Goal: Information Seeking & Learning: Learn about a topic

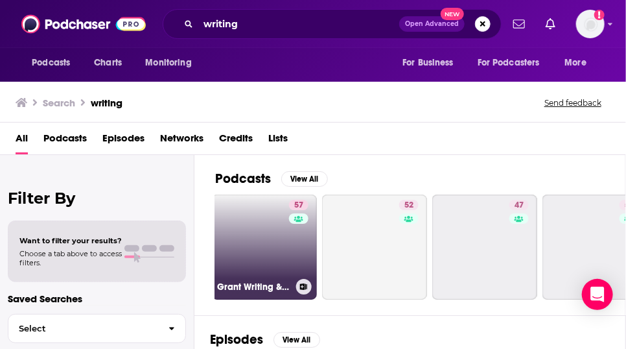
scroll to position [0, 472]
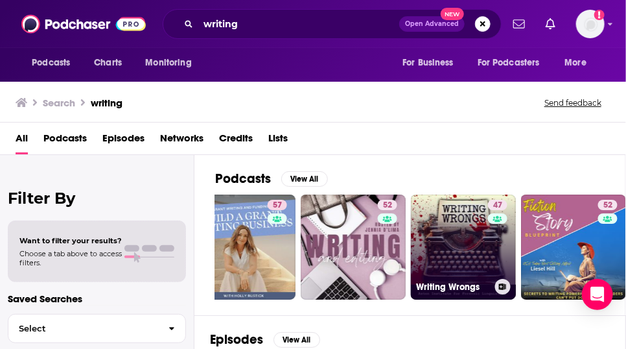
click at [474, 253] on link "47 Writing Wrongs" at bounding box center [463, 246] width 105 height 105
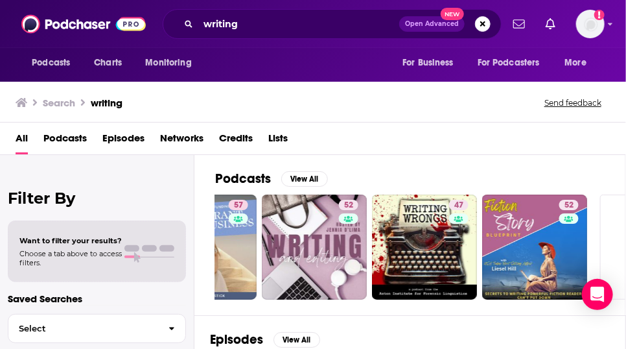
scroll to position [0, 511]
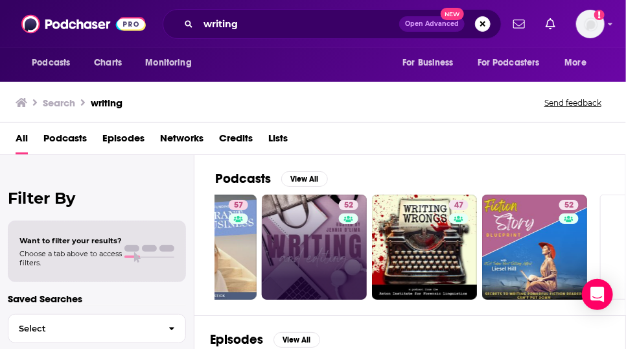
click at [337, 262] on link "52" at bounding box center [314, 246] width 105 height 105
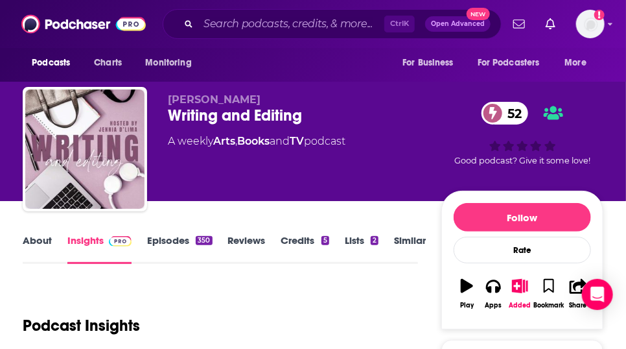
click at [194, 254] on link "Episodes 350" at bounding box center [179, 249] width 65 height 30
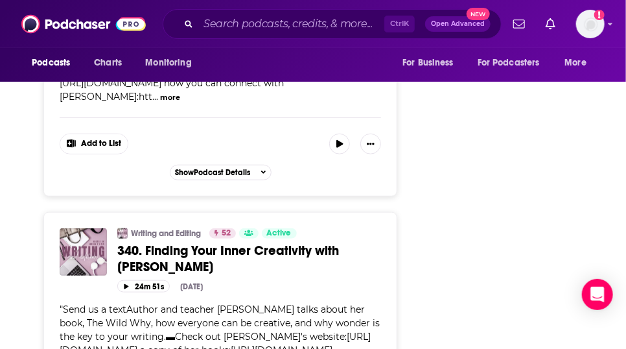
scroll to position [2133, 0]
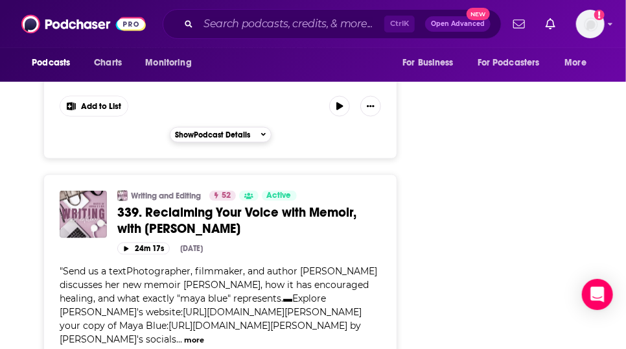
click at [266, 139] on icon "button" at bounding box center [263, 135] width 5 height 8
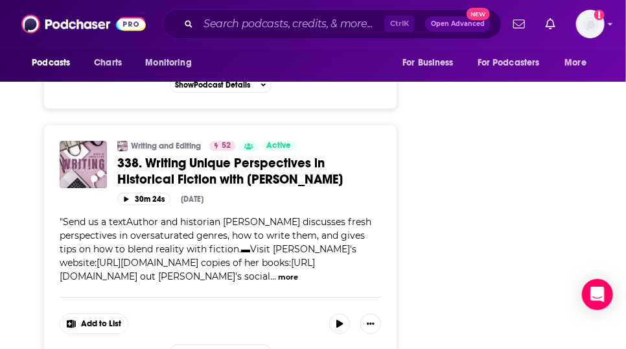
scroll to position [3048, 0]
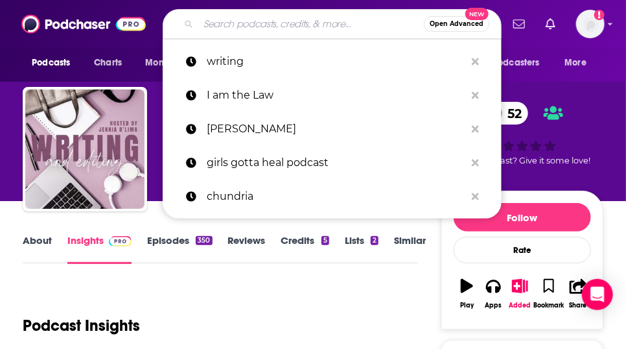
click at [250, 29] on input "Search podcasts, credits, & more..." at bounding box center [311, 24] width 226 height 21
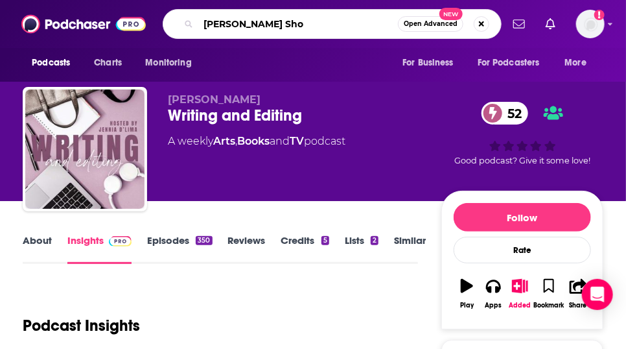
type input "[PERSON_NAME] Show"
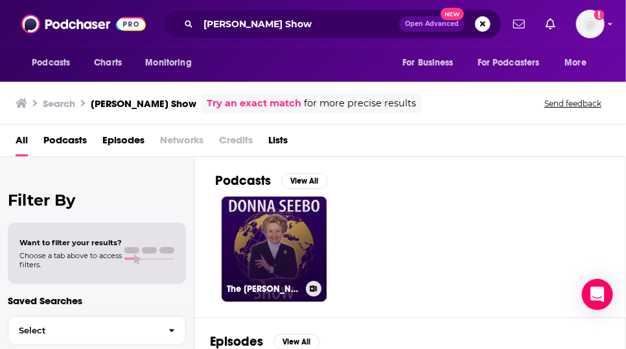
click at [302, 284] on link "The [PERSON_NAME] Show | Warriors for Peace" at bounding box center [274, 248] width 105 height 105
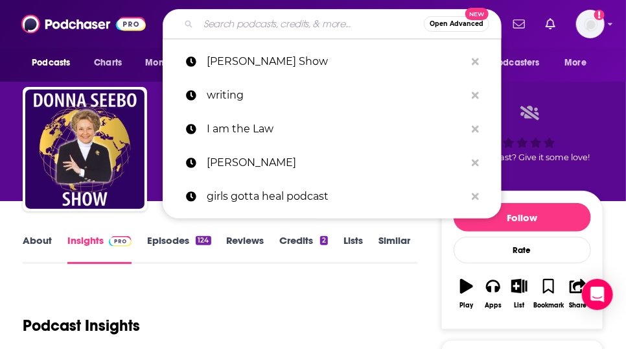
click at [267, 25] on input "Search podcasts, credits, & more..." at bounding box center [311, 24] width 226 height 21
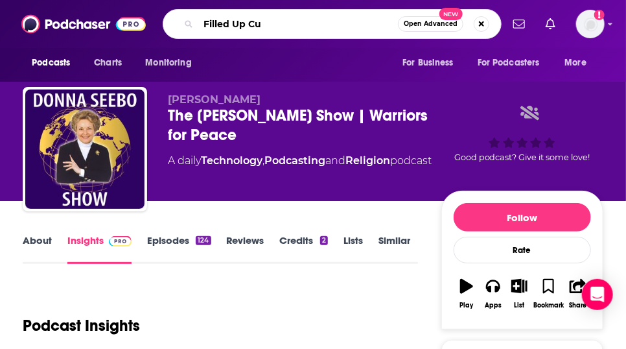
type input "Filled Up Cup"
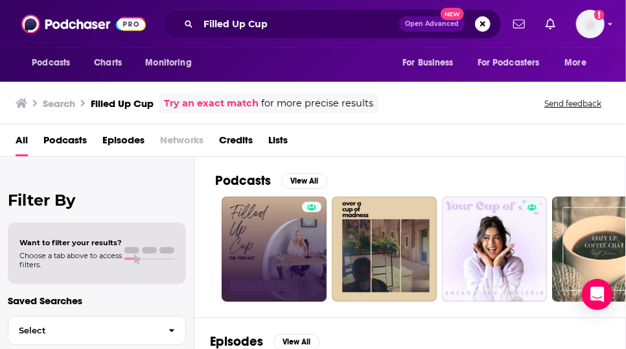
click at [299, 260] on link at bounding box center [274, 248] width 105 height 105
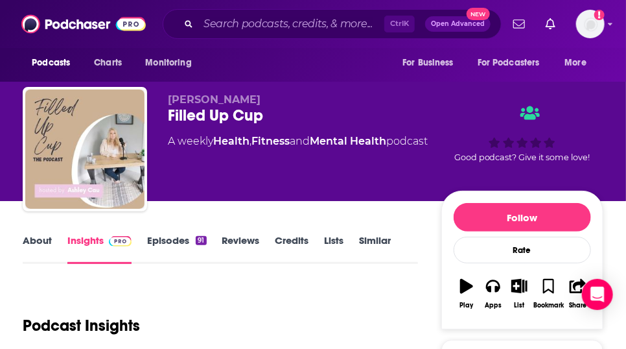
click at [41, 262] on link "About" at bounding box center [37, 249] width 29 height 30
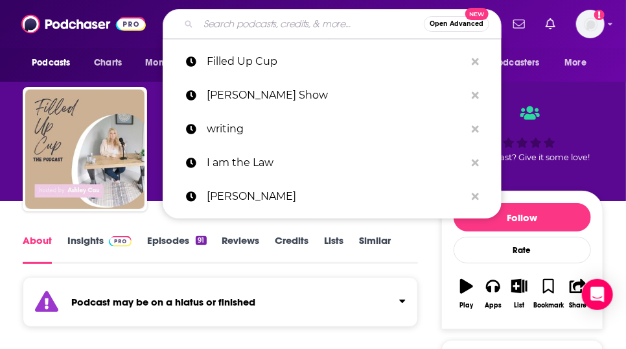
click at [266, 27] on input "Search podcasts, credits, & more..." at bounding box center [311, 24] width 226 height 21
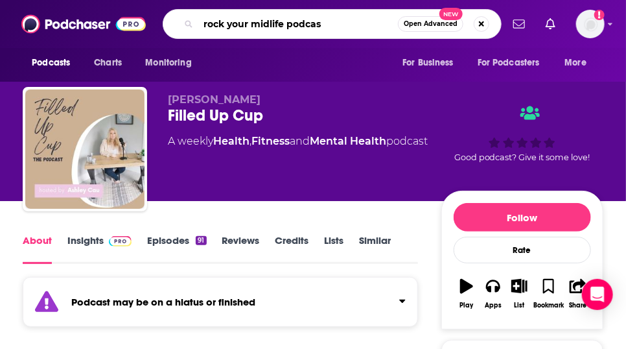
type input "rock your midlife podcast"
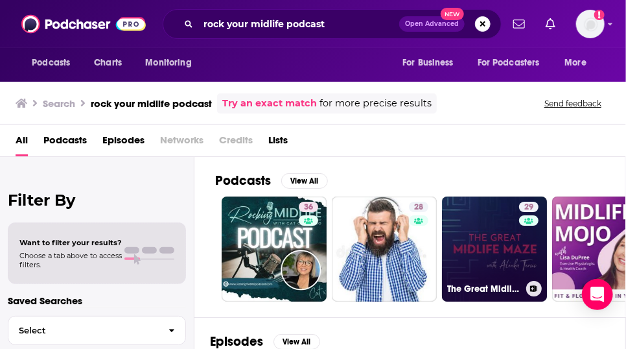
click at [534, 288] on link "29 The Great Midlife Maze" at bounding box center [494, 248] width 105 height 105
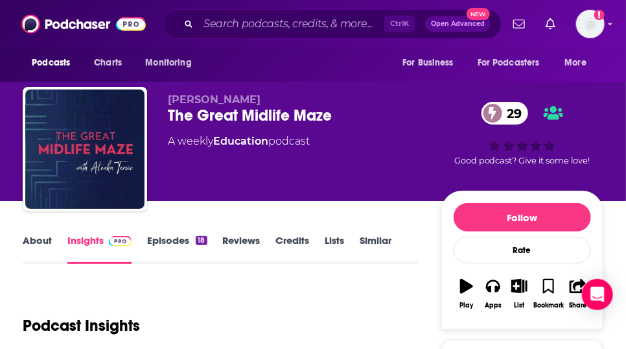
scroll to position [305, 0]
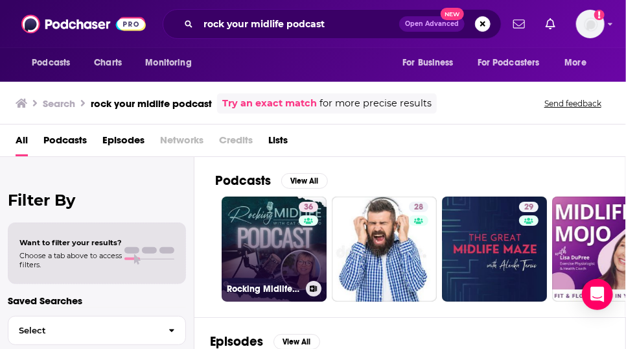
click at [303, 294] on link "36 Rocking Midlife®- the Podcast" at bounding box center [274, 248] width 105 height 105
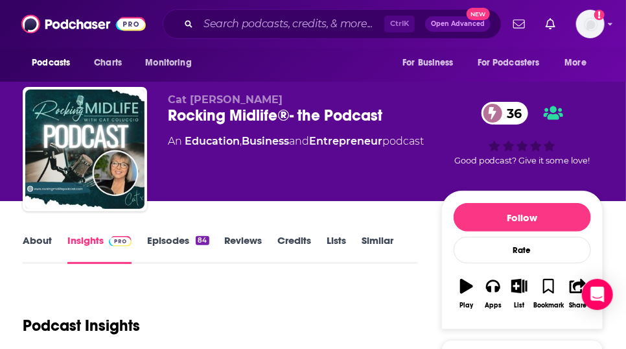
click at [27, 261] on link "About" at bounding box center [37, 249] width 29 height 30
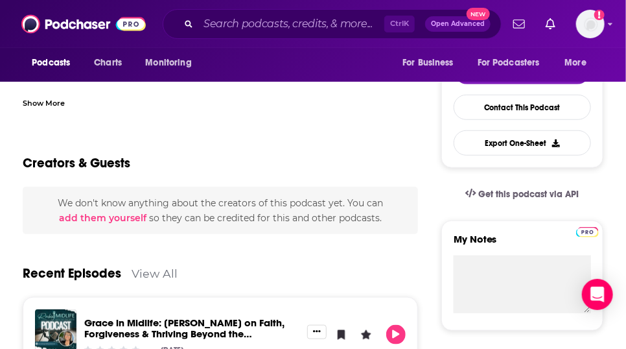
scroll to position [305, 0]
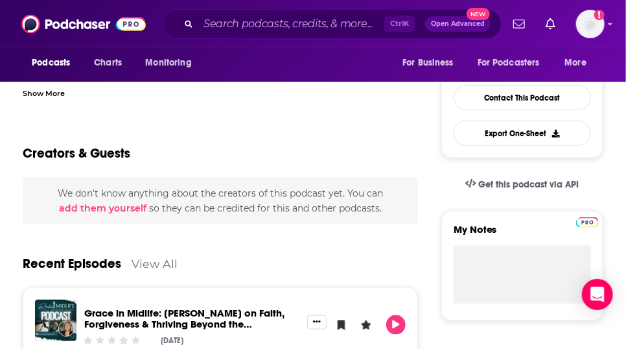
click at [47, 99] on div "Show More" at bounding box center [44, 92] width 42 height 12
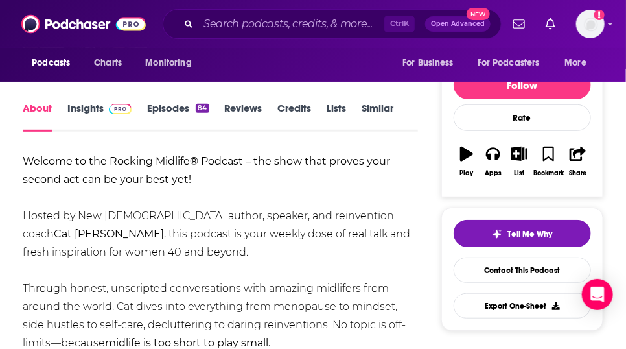
scroll to position [132, 0]
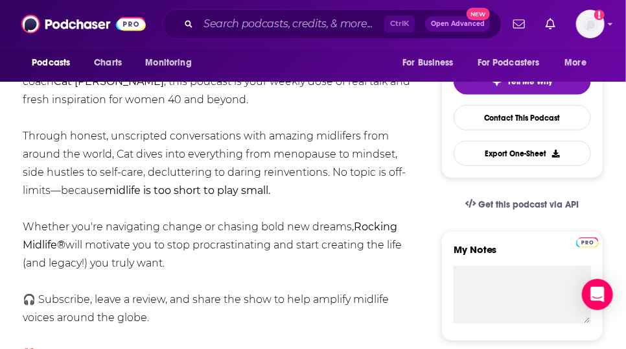
scroll to position [286, 0]
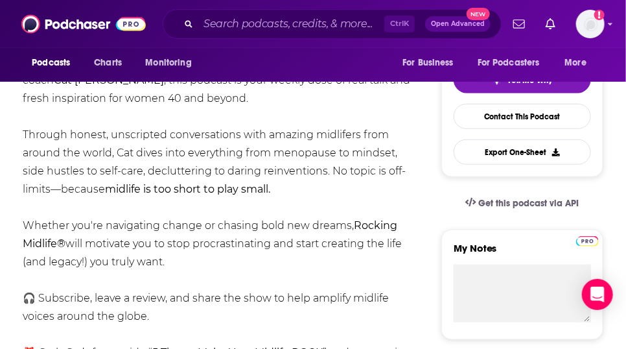
click at [378, 301] on div "Welcome to the Rocking Midlife® Podcast – the show that proves your second act …" at bounding box center [220, 253] width 395 height 508
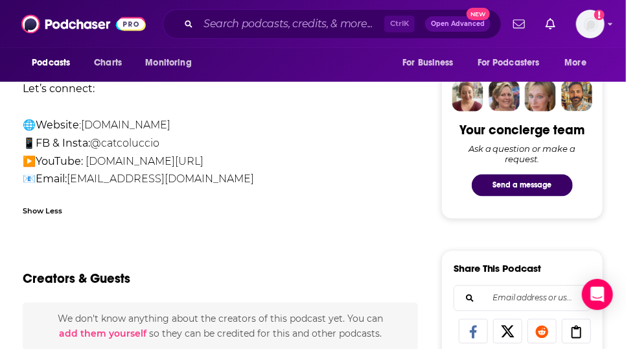
scroll to position [636, 0]
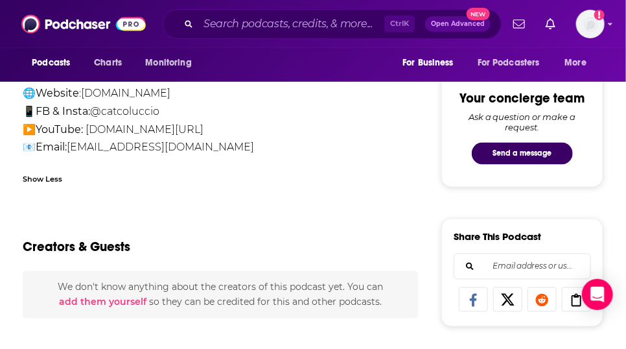
click at [401, 75] on button "For Business" at bounding box center [431, 63] width 76 height 25
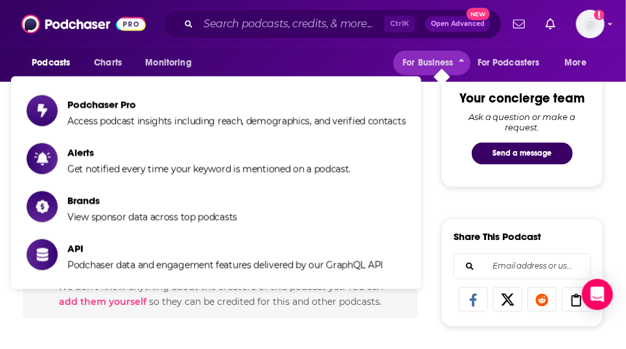
click at [401, 76] on ul "Podchaser Pro Access podcast insights including reach, demographics, and verifi…" at bounding box center [216, 182] width 410 height 213
click at [401, 75] on button "For Business" at bounding box center [431, 63] width 76 height 25
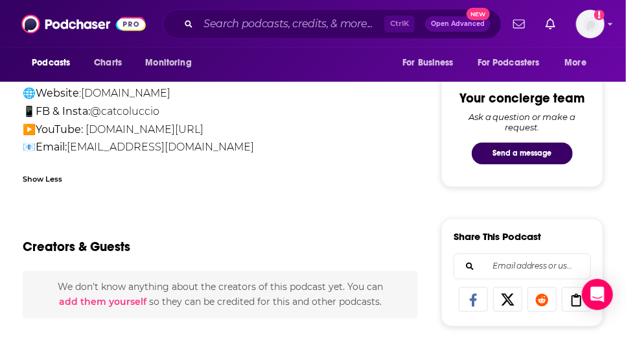
click at [400, 75] on button "For Business" at bounding box center [431, 63] width 76 height 25
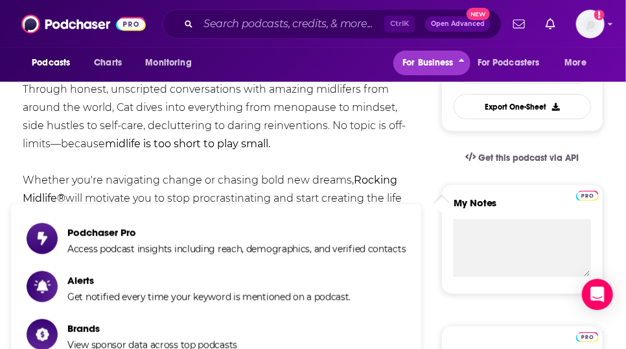
scroll to position [26, 0]
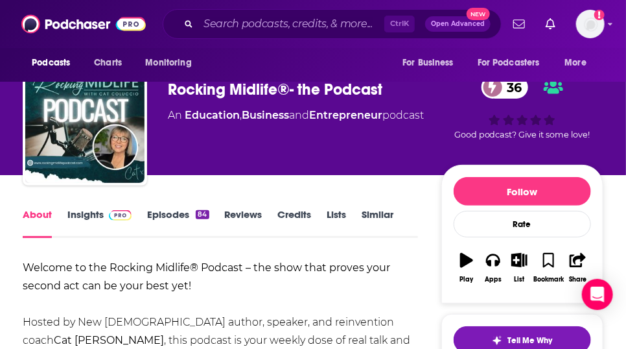
click at [189, 233] on link "Episodes 84" at bounding box center [178, 223] width 62 height 30
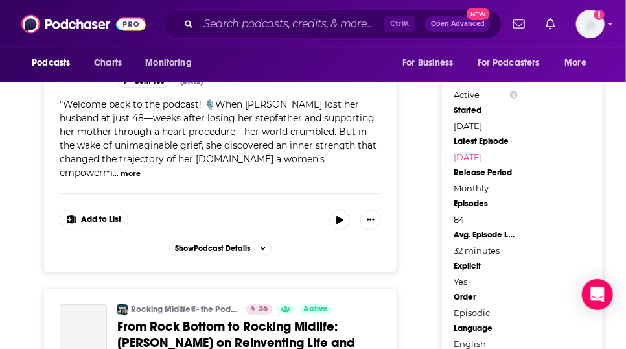
scroll to position [1524, 0]
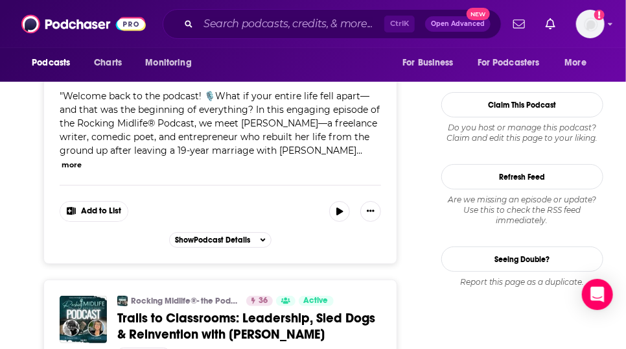
click at [82, 170] on button "more" at bounding box center [72, 164] width 20 height 11
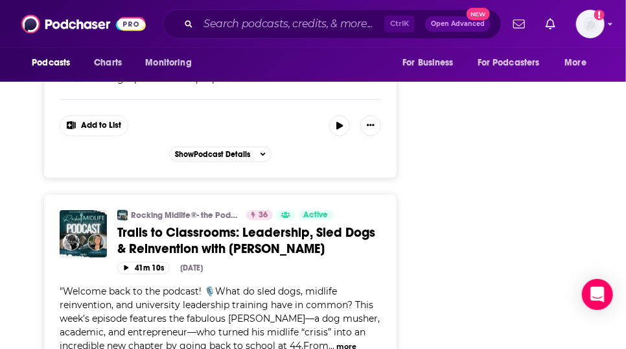
click at [345, 136] on button "button" at bounding box center [339, 125] width 21 height 21
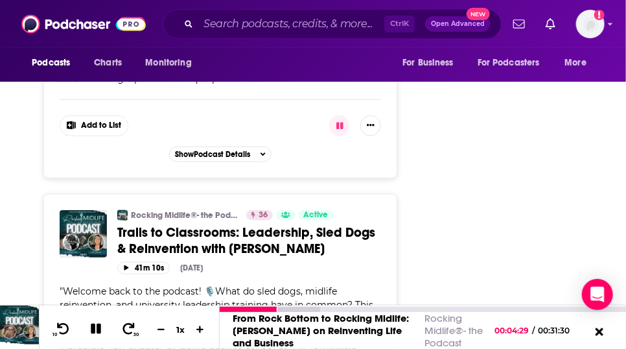
click at [99, 323] on icon at bounding box center [96, 328] width 10 height 10
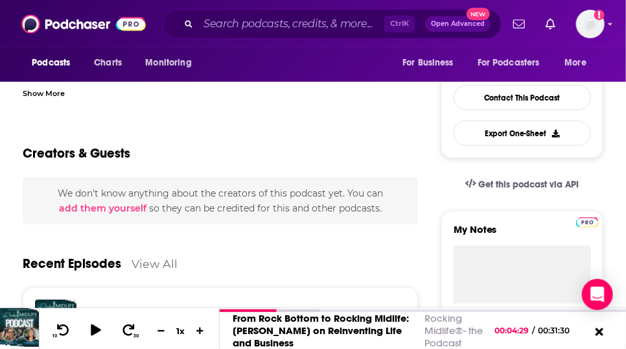
scroll to position [813, 0]
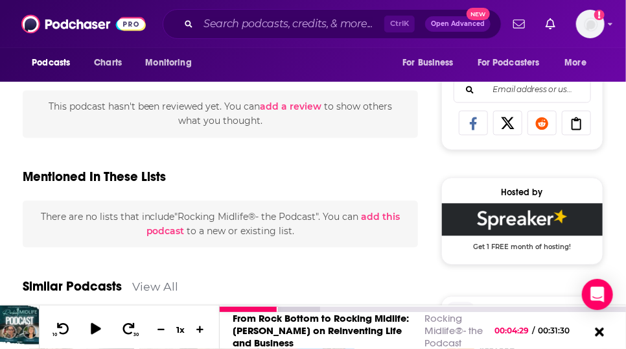
click at [596, 325] on icon at bounding box center [599, 331] width 16 height 13
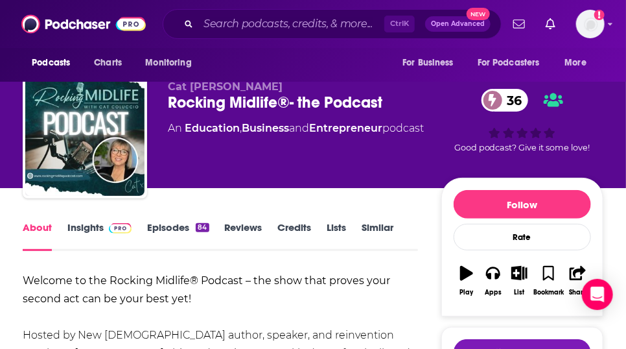
scroll to position [0, 0]
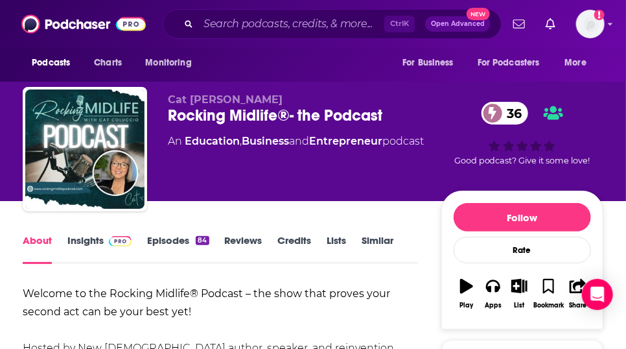
click at [98, 258] on link "Insights" at bounding box center [99, 249] width 64 height 30
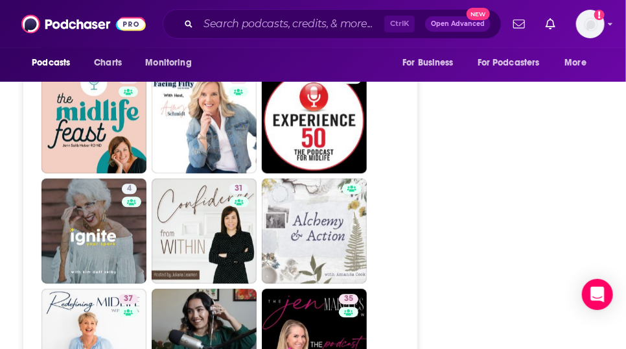
scroll to position [2577, 0]
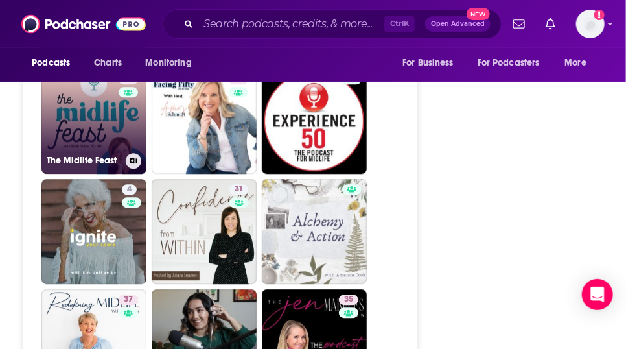
click at [87, 174] on link "53 The Midlife Feast" at bounding box center [93, 121] width 105 height 105
type input "[URL][DOMAIN_NAME]"
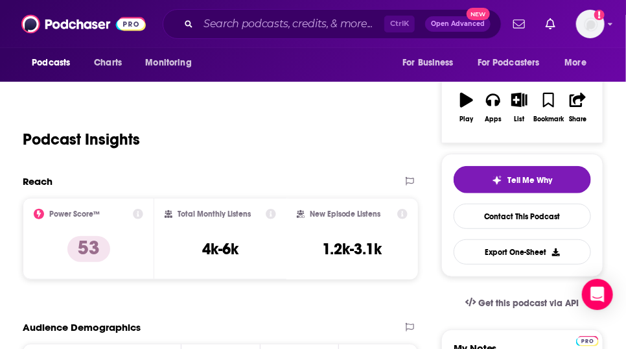
scroll to position [150, 0]
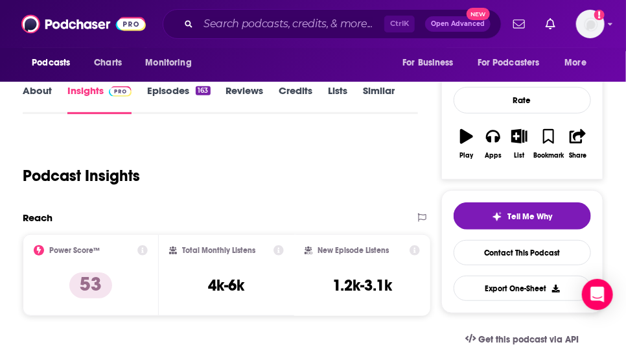
click at [52, 108] on link "About" at bounding box center [37, 99] width 29 height 30
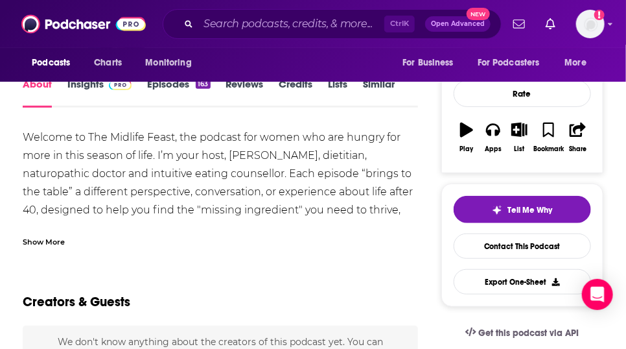
scroll to position [166, 0]
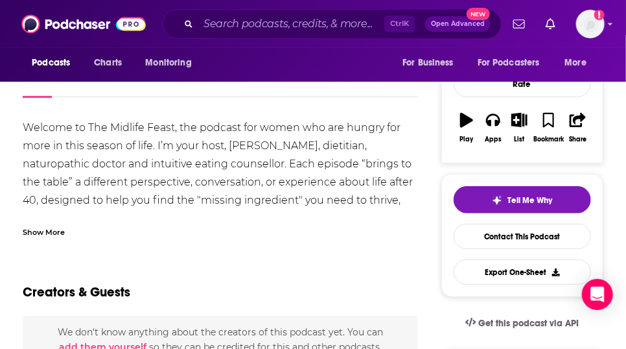
click at [65, 237] on div "Show More" at bounding box center [44, 231] width 42 height 12
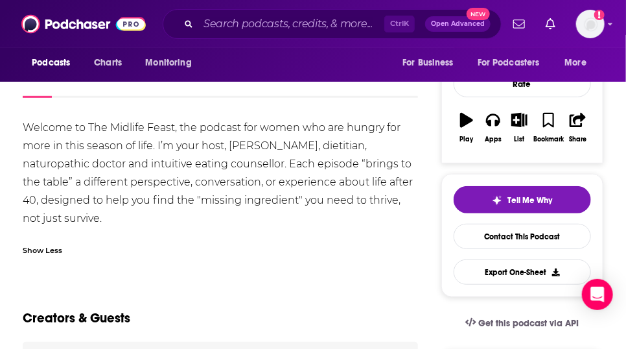
click at [196, 96] on link "Episodes 163" at bounding box center [178, 83] width 63 height 30
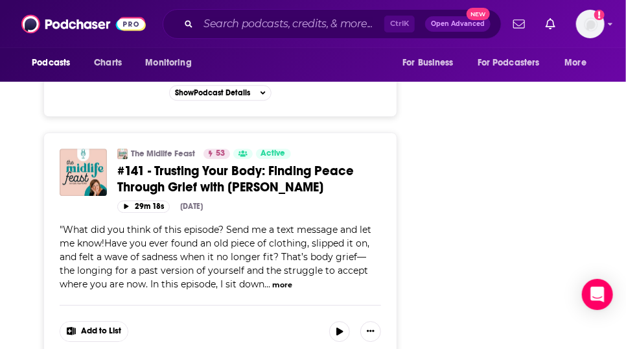
scroll to position [6097, 0]
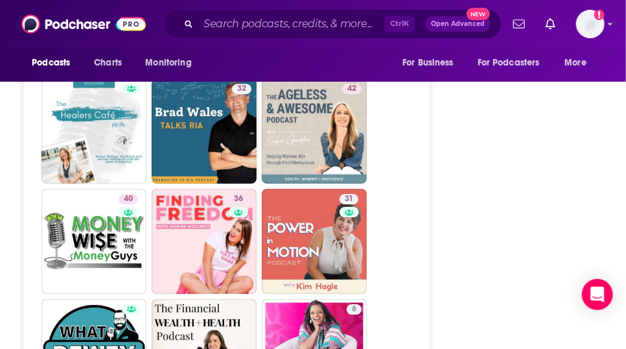
scroll to position [2743, 0]
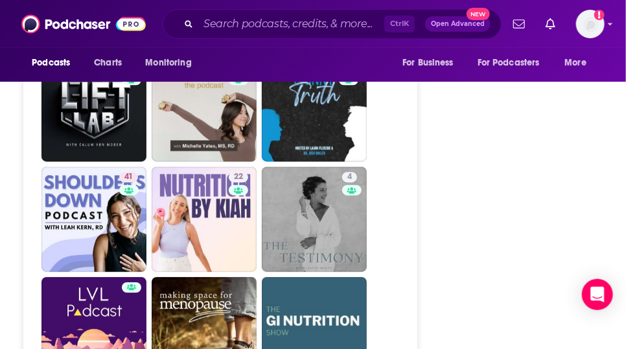
scroll to position [2630, 0]
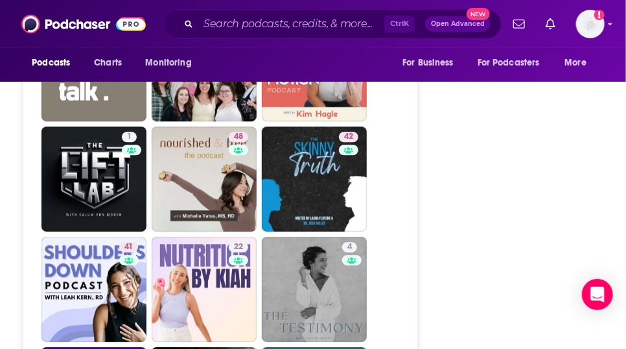
click at [479, 288] on div "Follow Rate Play Apps List Bookmark Share Tell Me Why Contact This Podcast Expo…" at bounding box center [522, 102] width 162 height 5083
click at [478, 288] on div "Follow Rate Play Apps List Bookmark Share Tell Me Why Contact This Podcast Expo…" at bounding box center [522, 102] width 162 height 5083
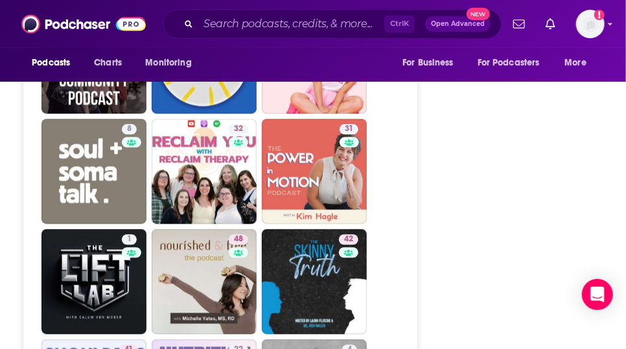
scroll to position [2526, 0]
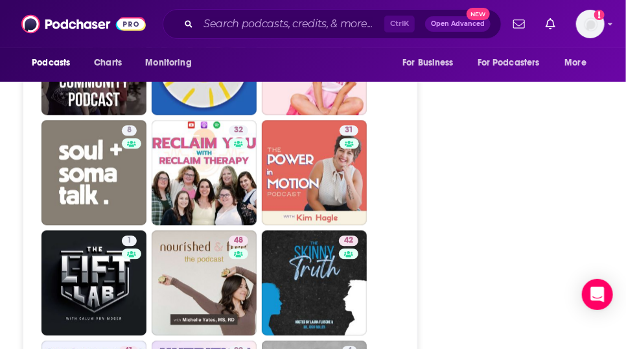
click at [474, 275] on div "Follow Rate Play Apps List Bookmark Share Tell Me Why Contact This Podcast Expo…" at bounding box center [522, 205] width 162 height 5083
click at [473, 278] on div "Follow Rate Play Apps List Bookmark Share Tell Me Why Contact This Podcast Expo…" at bounding box center [522, 205] width 162 height 5083
click at [473, 277] on div "Follow Rate Play Apps List Bookmark Share Tell Me Why Contact This Podcast Expo…" at bounding box center [522, 205] width 162 height 5083
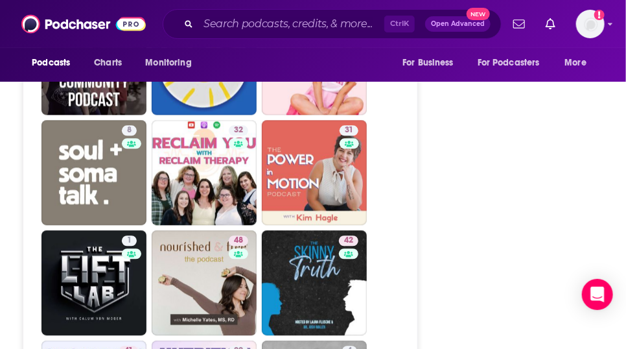
click at [473, 278] on div "Follow Rate Play Apps List Bookmark Share Tell Me Why Contact This Podcast Expo…" at bounding box center [522, 205] width 162 height 5083
click at [474, 277] on div "Follow Rate Play Apps List Bookmark Share Tell Me Why Contact This Podcast Expo…" at bounding box center [522, 205] width 162 height 5083
click at [473, 278] on div "Follow Rate Play Apps List Bookmark Share Tell Me Why Contact This Podcast Expo…" at bounding box center [522, 205] width 162 height 5083
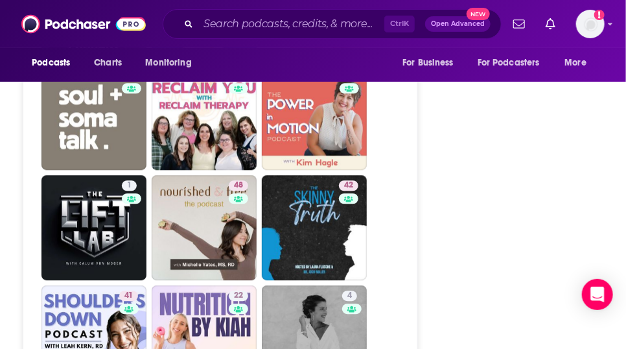
scroll to position [2582, 0]
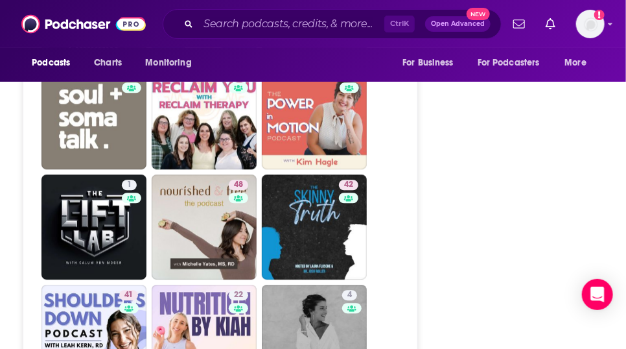
click at [321, 59] on link "36" at bounding box center [314, 6] width 105 height 105
type input "[URL][DOMAIN_NAME]"
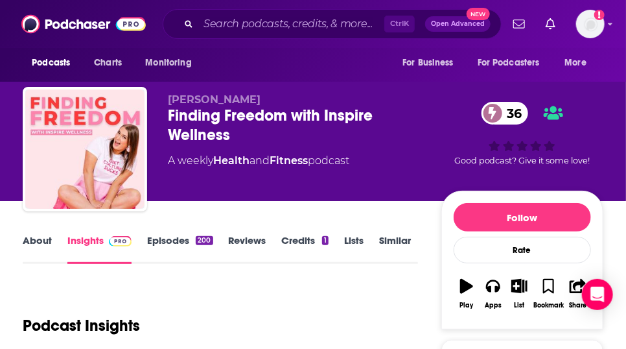
click at [200, 262] on link "Episodes 200" at bounding box center [179, 249] width 65 height 30
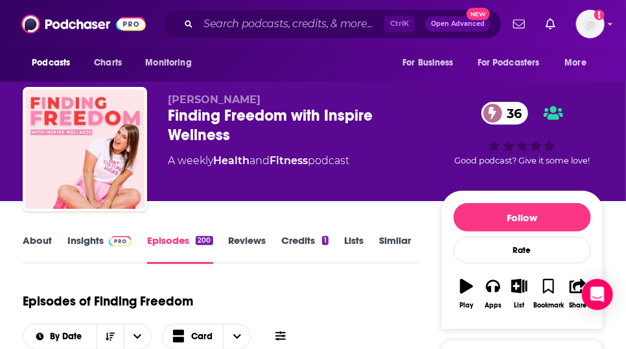
click at [416, 91] on div "[PERSON_NAME] Finding Freedom with Inspire Wellness 36 A weekly Health and Fitn…" at bounding box center [313, 152] width 581 height 130
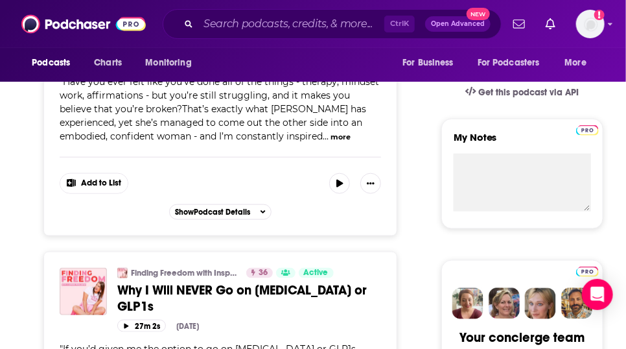
scroll to position [315, 0]
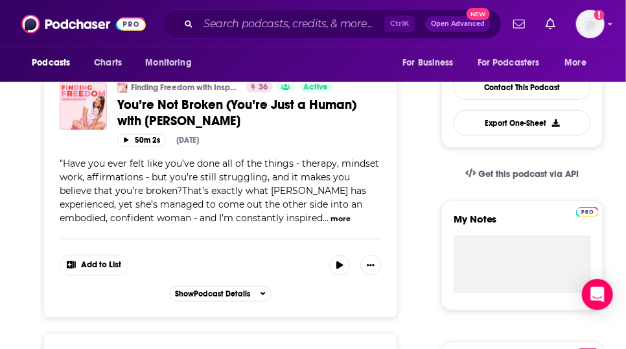
click at [363, 275] on span at bounding box center [355, 265] width 52 height 21
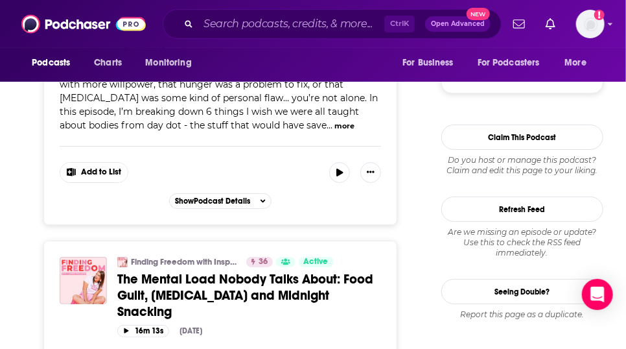
scroll to position [1535, 0]
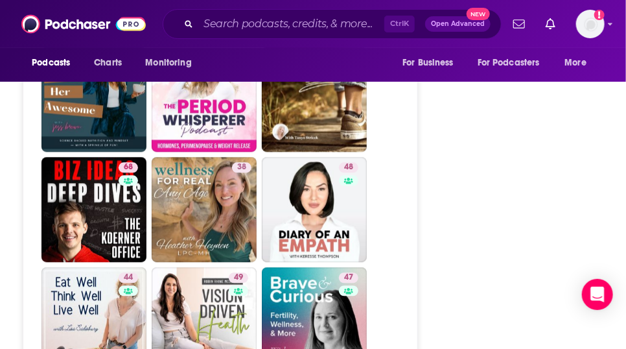
scroll to position [2489, 0]
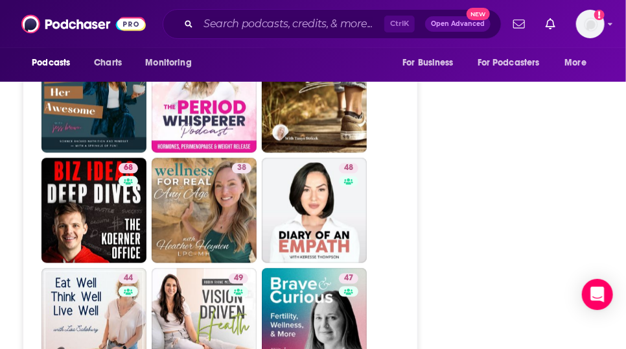
click at [471, 264] on div "Follow Rate Play Apps List Bookmark Share Tell Me Why Contact This Podcast Expo…" at bounding box center [522, 243] width 162 height 5083
click at [472, 264] on div "Follow Rate Play Apps List Bookmark Share Tell Me Why Contact This Podcast Expo…" at bounding box center [522, 243] width 162 height 5083
click at [471, 264] on div "Follow Rate Play Apps List Bookmark Share Tell Me Why Contact This Podcast Expo…" at bounding box center [522, 243] width 162 height 5083
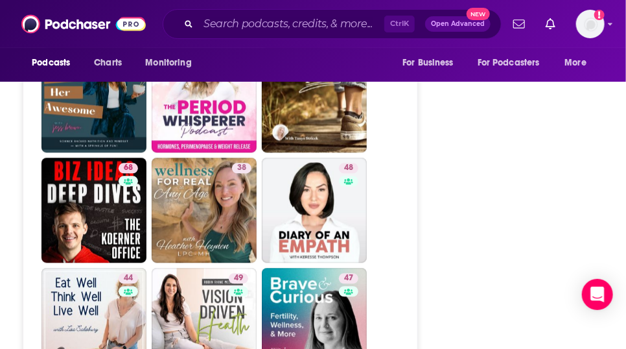
click at [472, 264] on div "Follow Rate Play Apps List Bookmark Share Tell Me Why Contact This Podcast Expo…" at bounding box center [522, 243] width 162 height 5083
click at [471, 264] on div "Follow Rate Play Apps List Bookmark Share Tell Me Why Contact This Podcast Expo…" at bounding box center [522, 243] width 162 height 5083
click at [472, 264] on div "Follow Rate Play Apps List Bookmark Share Tell Me Why Contact This Podcast Expo…" at bounding box center [522, 243] width 162 height 5083
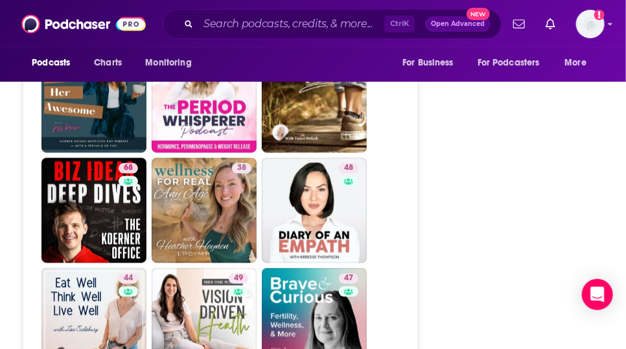
click at [472, 264] on div "Follow Rate Play Apps List Bookmark Share Tell Me Why Contact This Podcast Expo…" at bounding box center [522, 243] width 162 height 5083
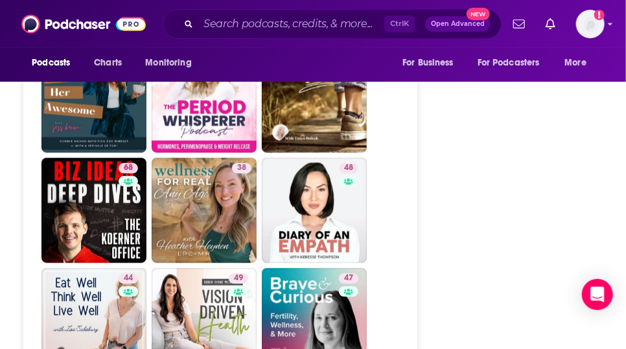
type input "[URL][DOMAIN_NAME]"
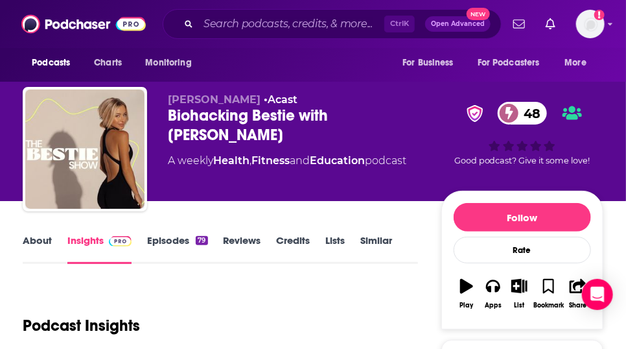
click at [50, 264] on link "About" at bounding box center [37, 249] width 29 height 30
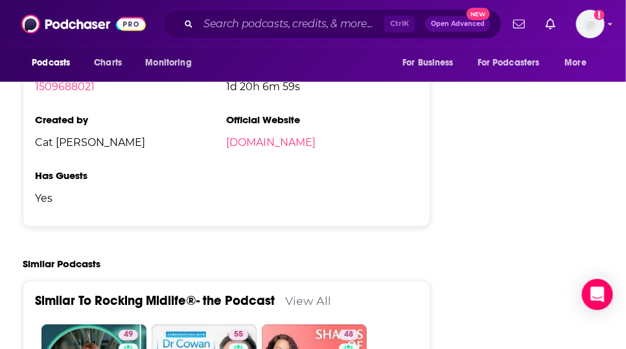
scroll to position [2439, 0]
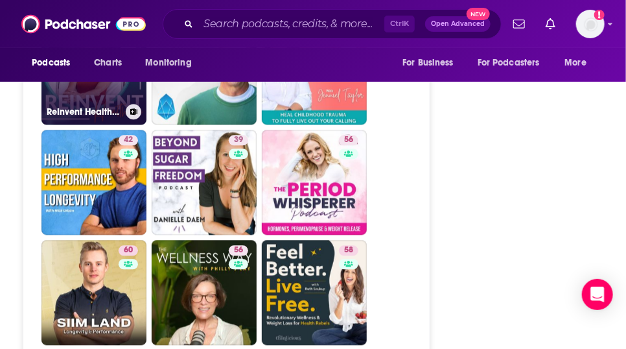
click at [115, 124] on link "49 ReInvent Healthcare" at bounding box center [93, 71] width 105 height 105
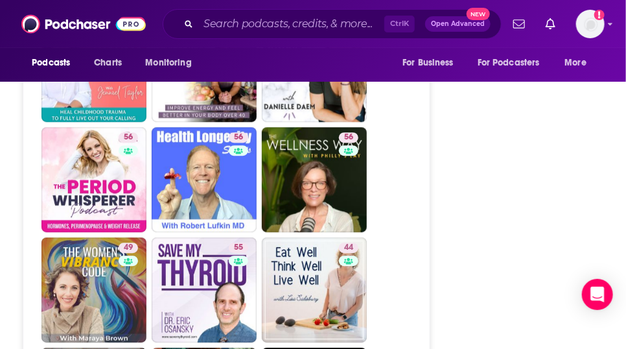
scroll to position [2643, 0]
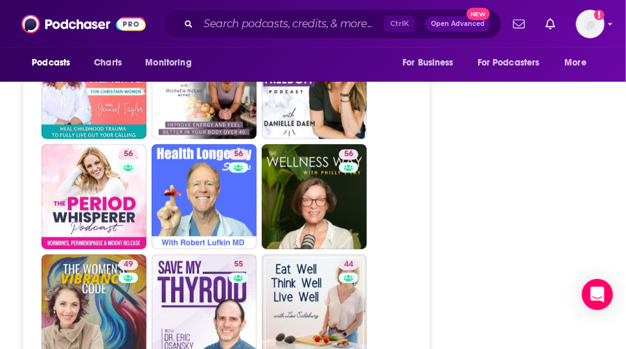
type input "[URL][DOMAIN_NAME]"
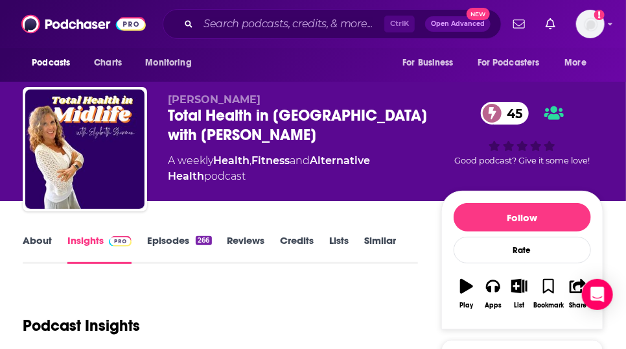
click at [43, 255] on link "About" at bounding box center [37, 249] width 29 height 30
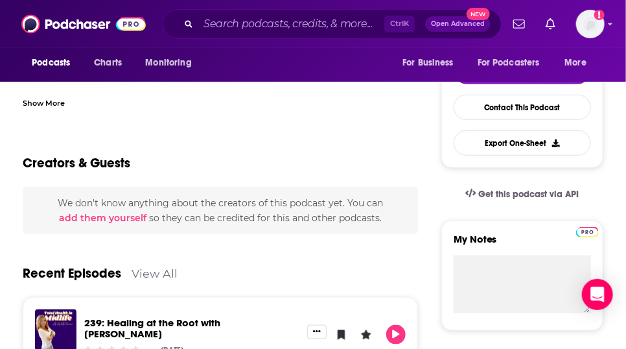
scroll to position [305, 0]
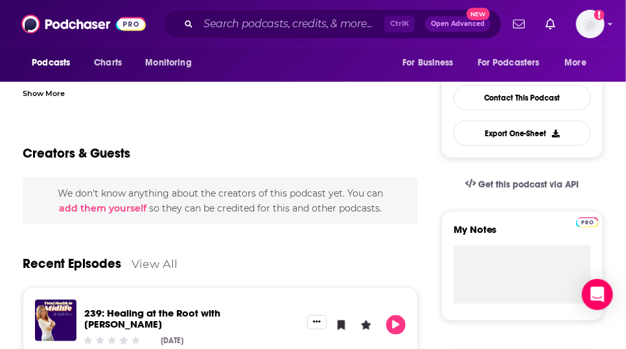
click at [47, 99] on div "Show More" at bounding box center [44, 92] width 42 height 12
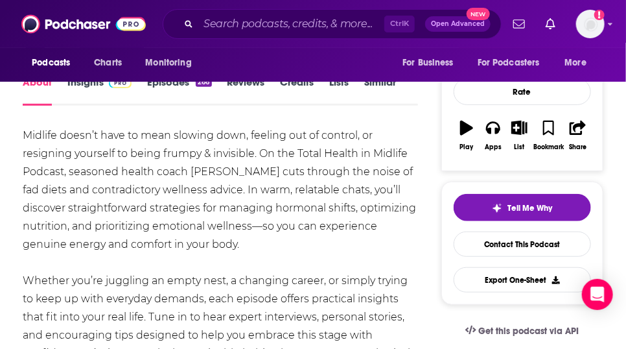
scroll to position [135, 0]
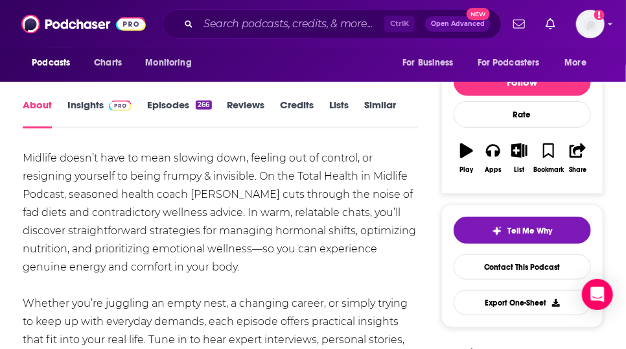
click at [187, 128] on link "Episodes 266" at bounding box center [179, 114] width 64 height 30
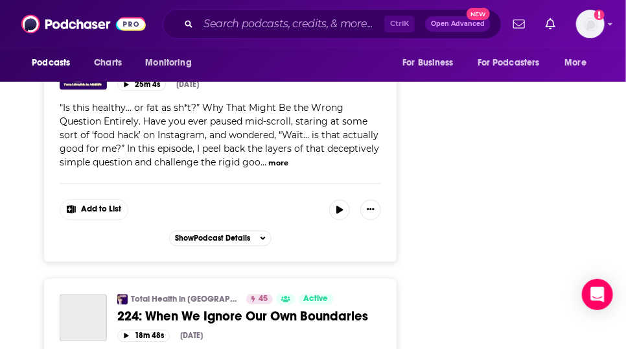
scroll to position [3963, 0]
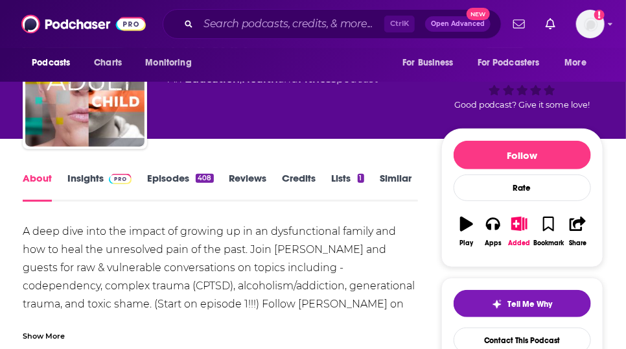
scroll to position [102, 0]
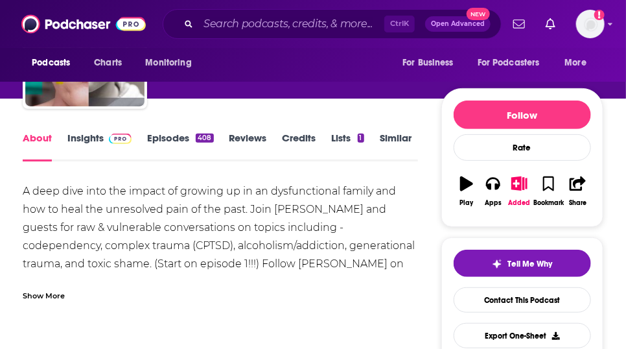
click at [84, 161] on link "Insights" at bounding box center [99, 147] width 64 height 30
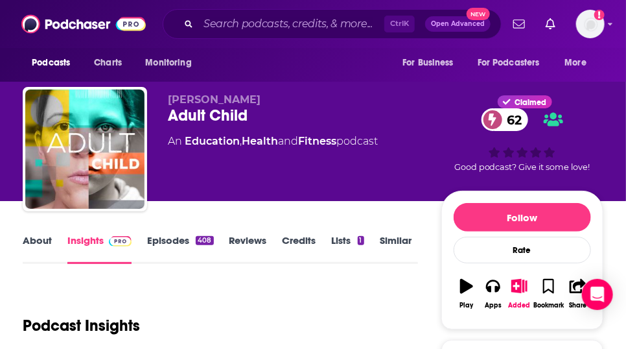
click at [202, 264] on link "Episodes 408" at bounding box center [180, 249] width 66 height 30
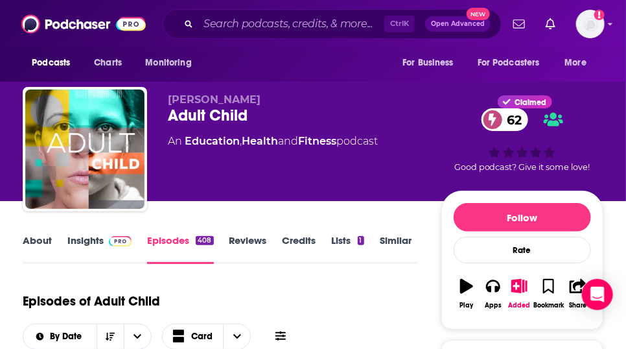
click at [99, 261] on link "Insights" at bounding box center [99, 249] width 64 height 30
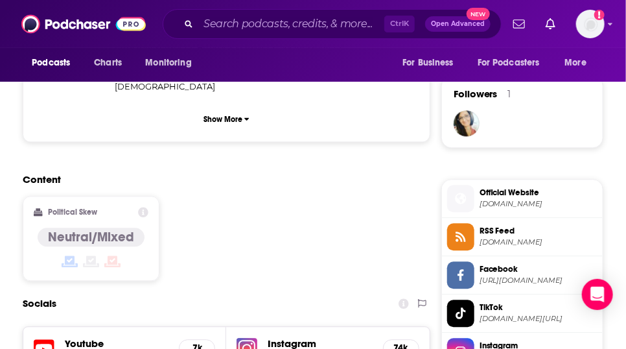
scroll to position [1219, 0]
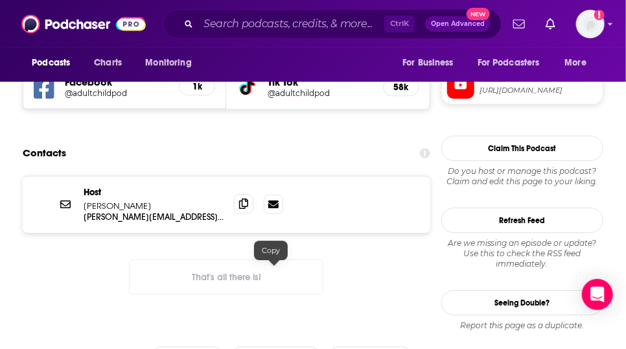
click at [248, 209] on icon at bounding box center [243, 203] width 9 height 10
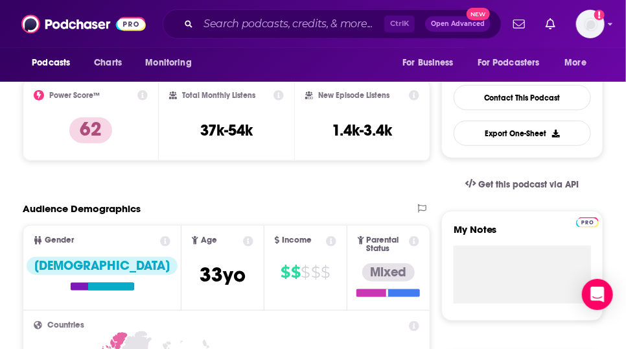
scroll to position [0, 0]
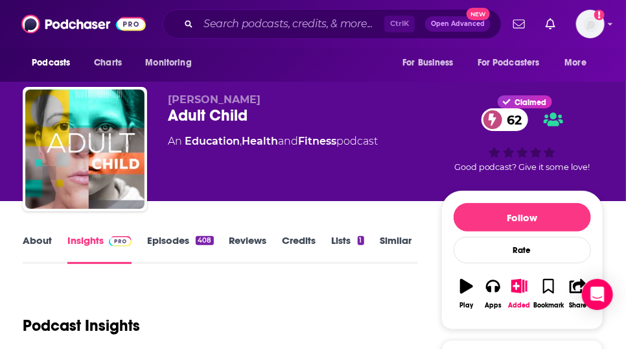
click at [186, 264] on link "Episodes 408" at bounding box center [180, 249] width 66 height 30
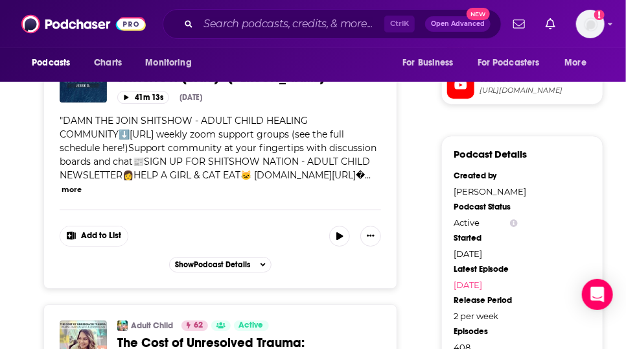
scroll to position [1524, 0]
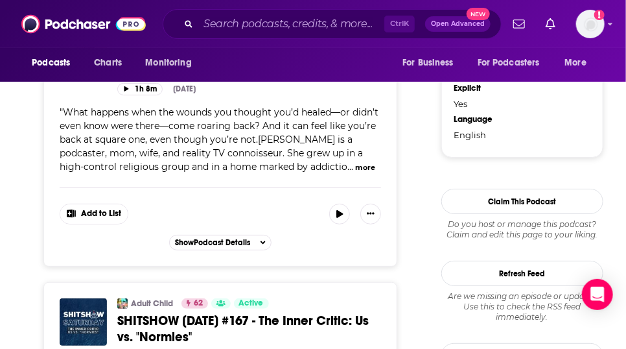
click at [355, 173] on button "more" at bounding box center [365, 167] width 20 height 11
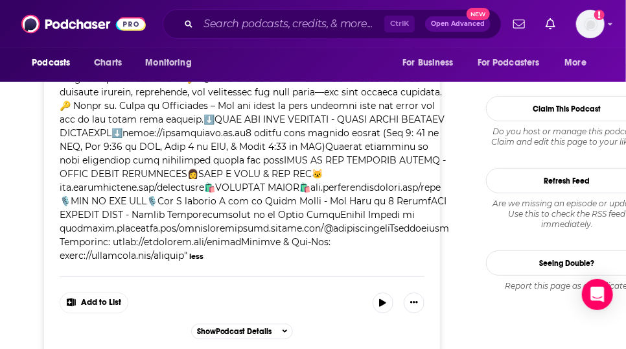
scroll to position [1618, 0]
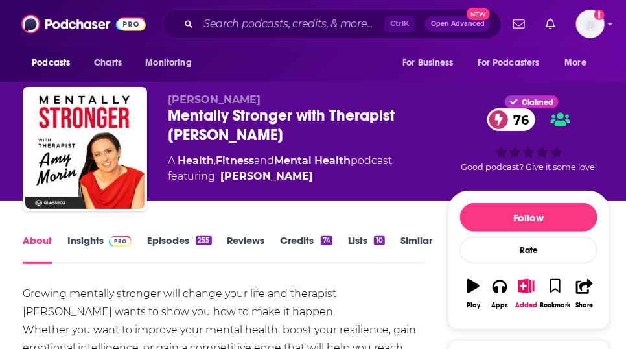
click at [210, 264] on link "Episodes 255" at bounding box center [179, 249] width 64 height 30
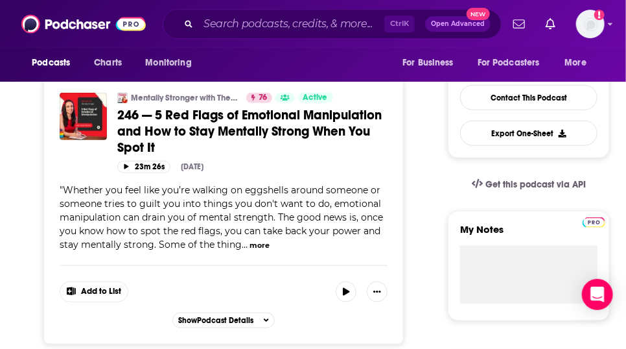
scroll to position [609, 0]
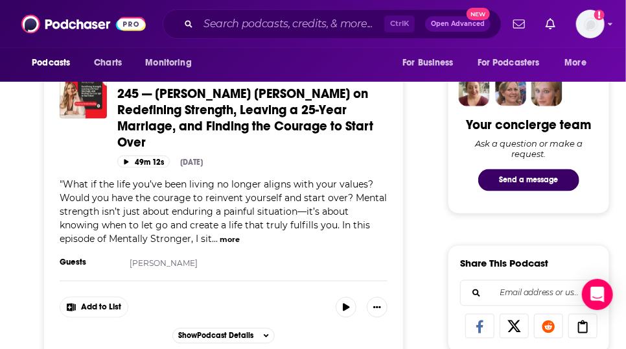
click at [240, 246] on button "more" at bounding box center [230, 240] width 20 height 11
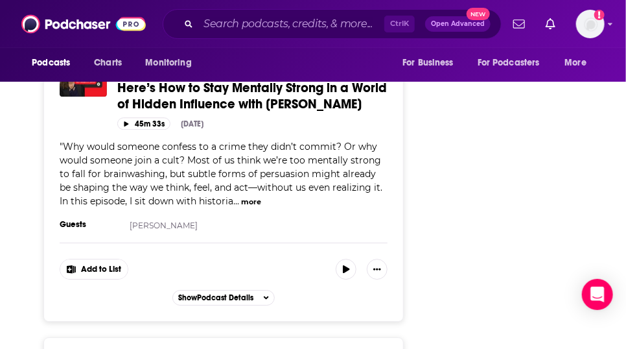
scroll to position [3048, 0]
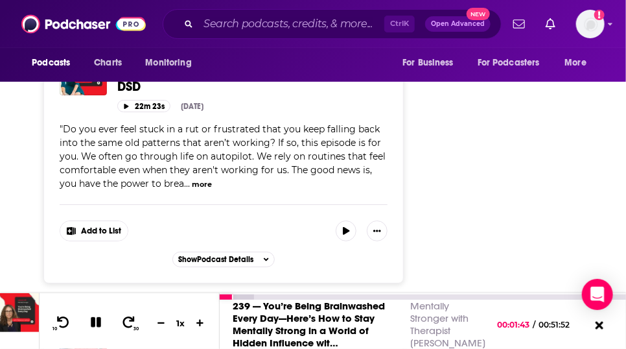
click at [101, 317] on icon at bounding box center [96, 322] width 10 height 10
click at [596, 321] on icon at bounding box center [599, 325] width 9 height 9
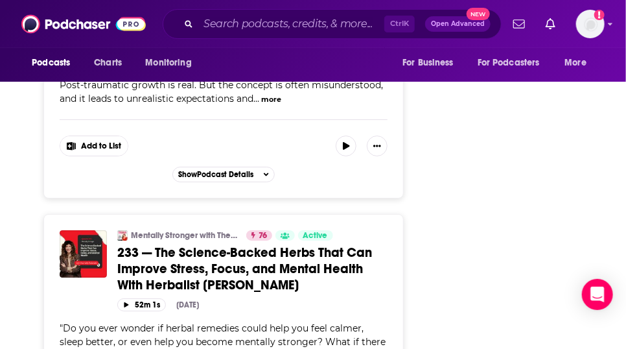
scroll to position [4877, 0]
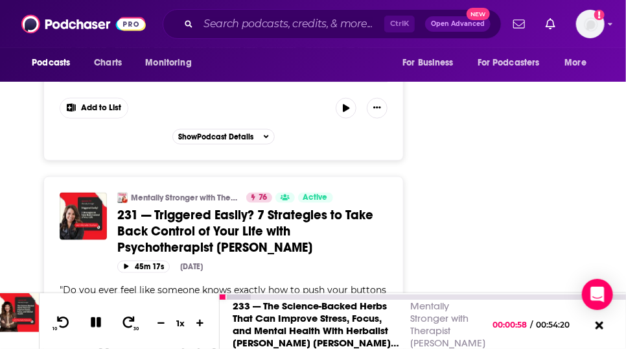
click at [101, 317] on icon at bounding box center [96, 322] width 10 height 10
click at [98, 316] on icon at bounding box center [95, 322] width 11 height 13
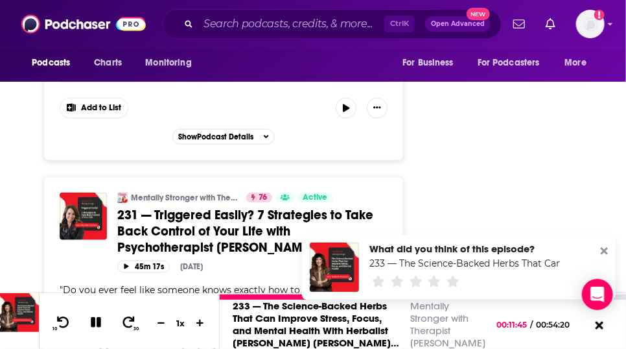
click at [98, 317] on icon at bounding box center [96, 322] width 10 height 10
click at [596, 321] on icon at bounding box center [599, 325] width 16 height 13
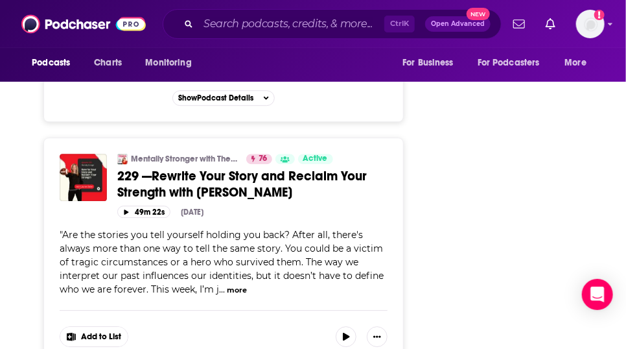
scroll to position [6097, 0]
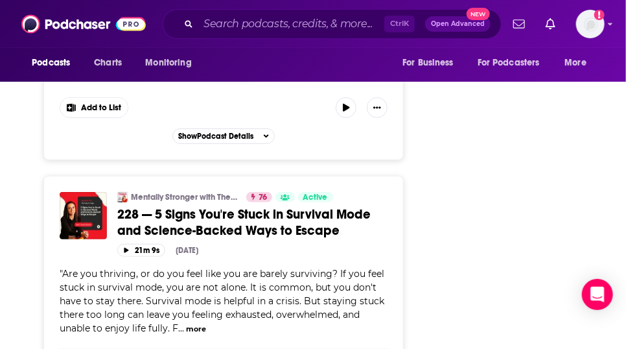
scroll to position [6706, 0]
